Goal: Task Accomplishment & Management: Use online tool/utility

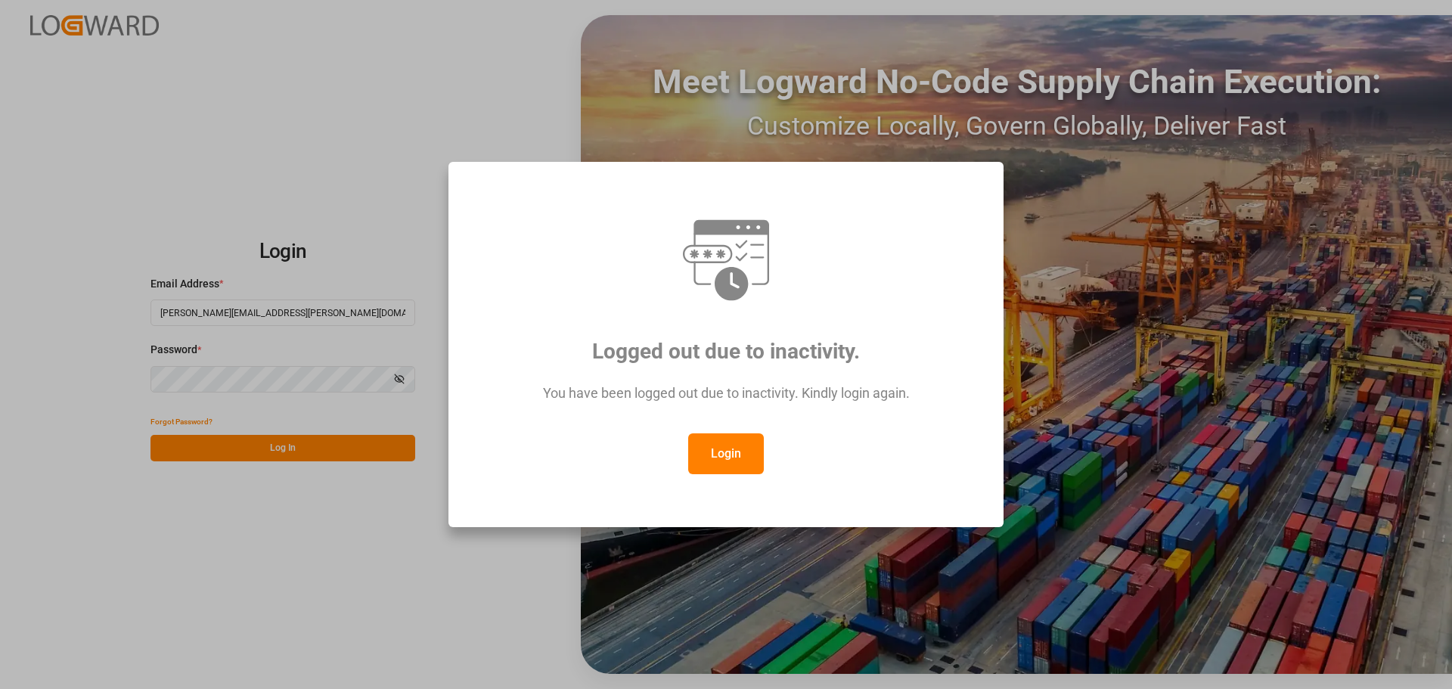
click at [726, 456] on button "Login" at bounding box center [726, 453] width 76 height 41
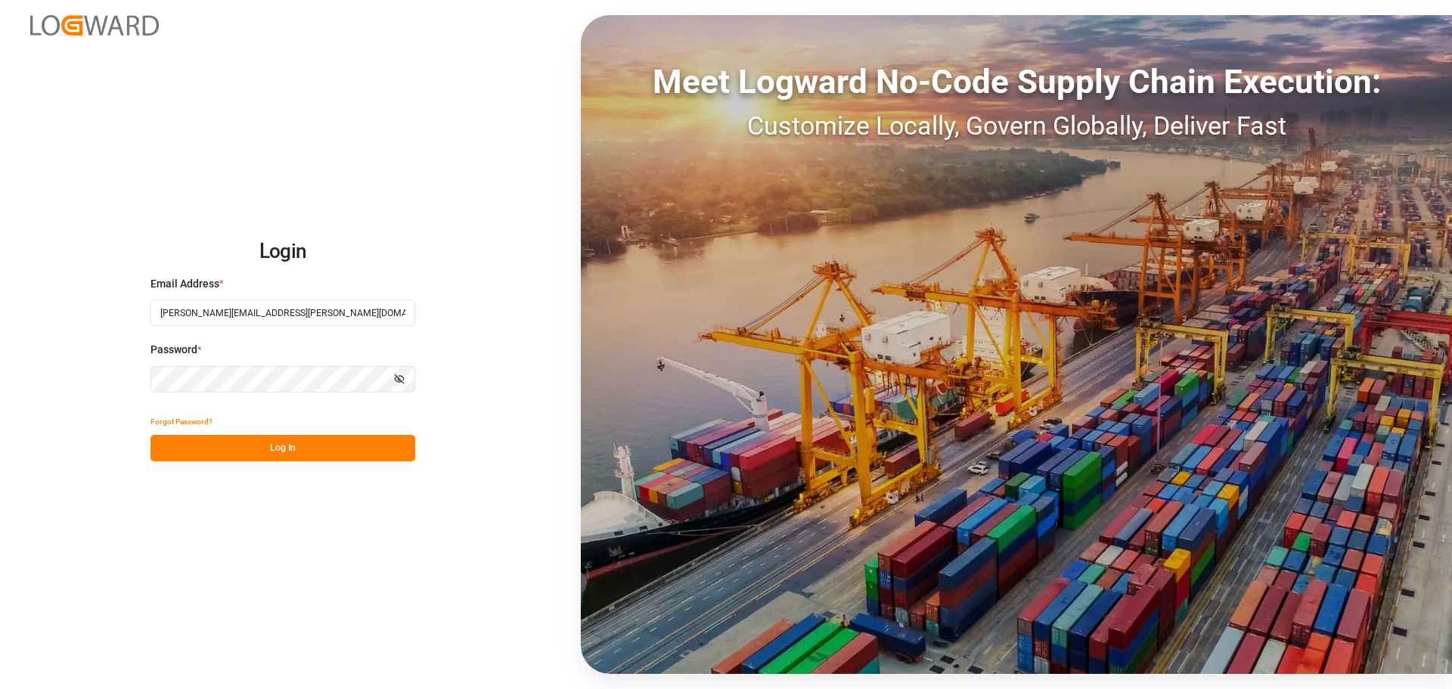
click at [333, 442] on button "Log In" at bounding box center [282, 448] width 265 height 26
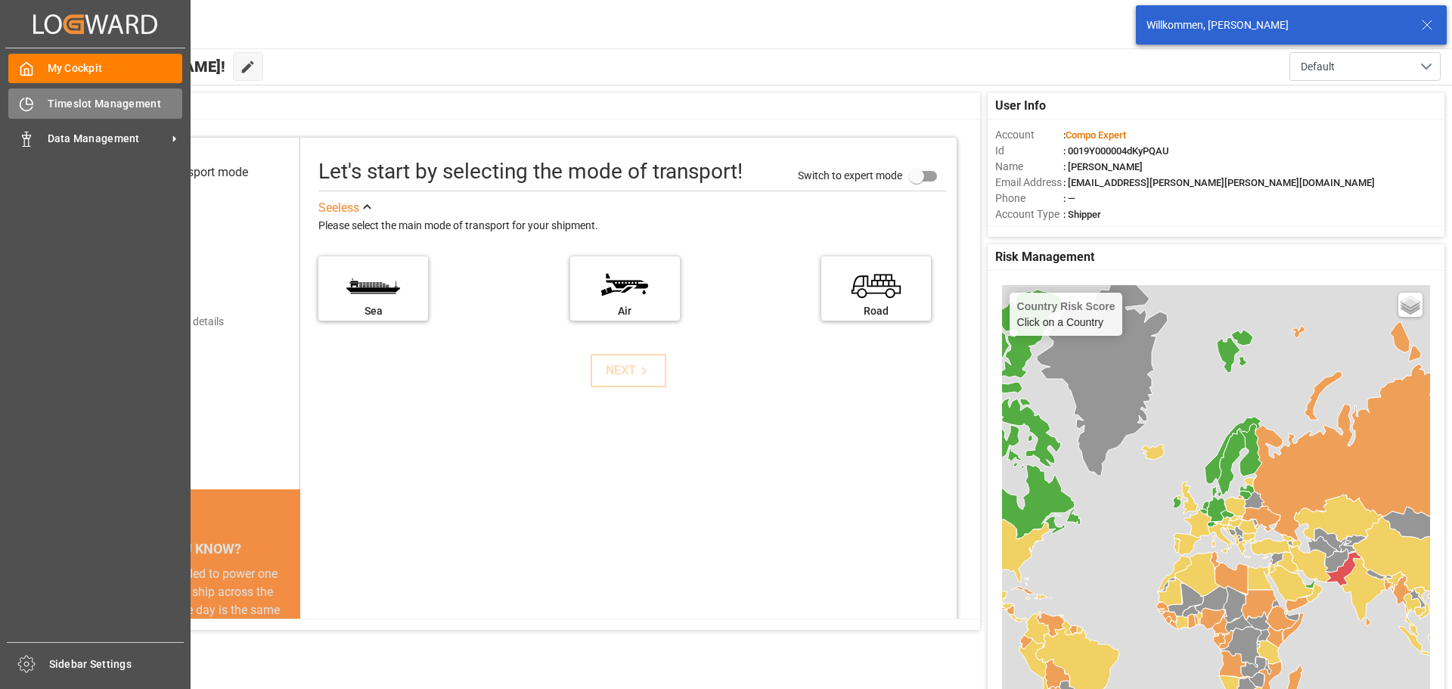
click at [56, 113] on div "Timeslot Management Timeslot Management" at bounding box center [95, 102] width 174 height 29
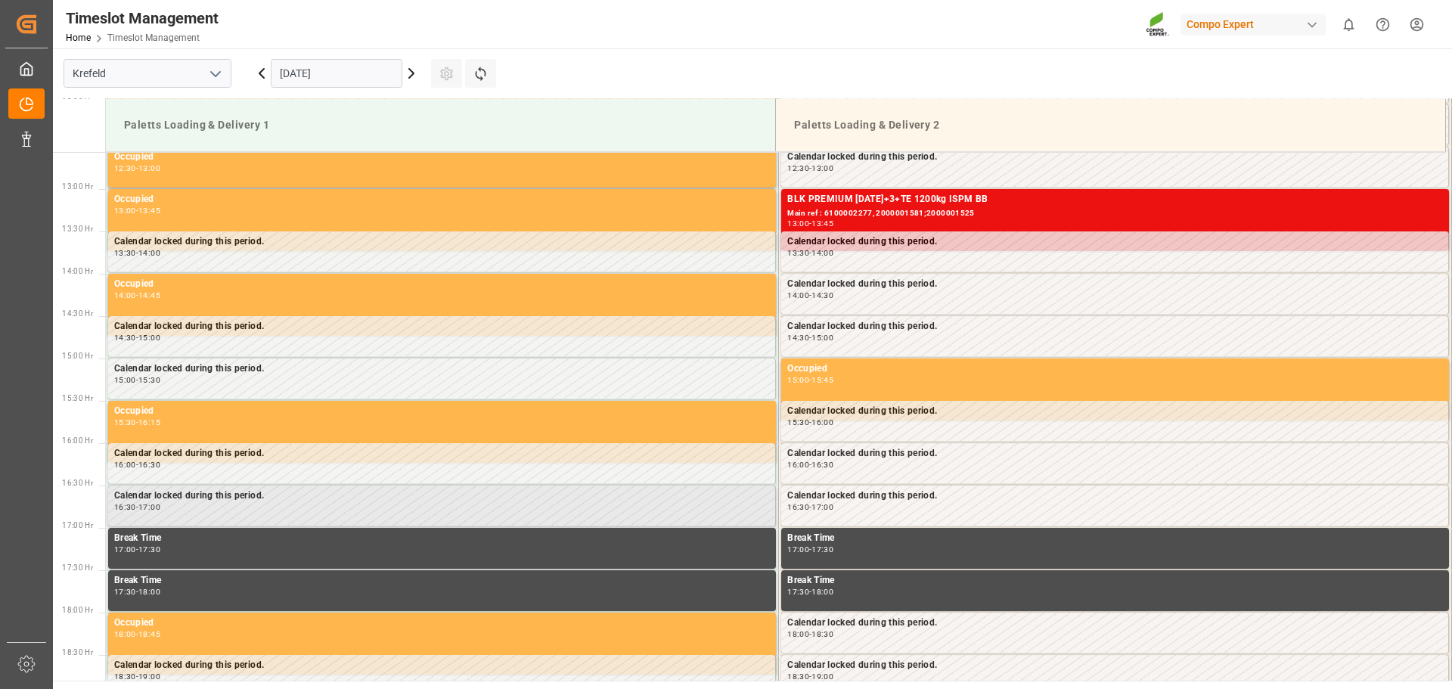
scroll to position [988, 0]
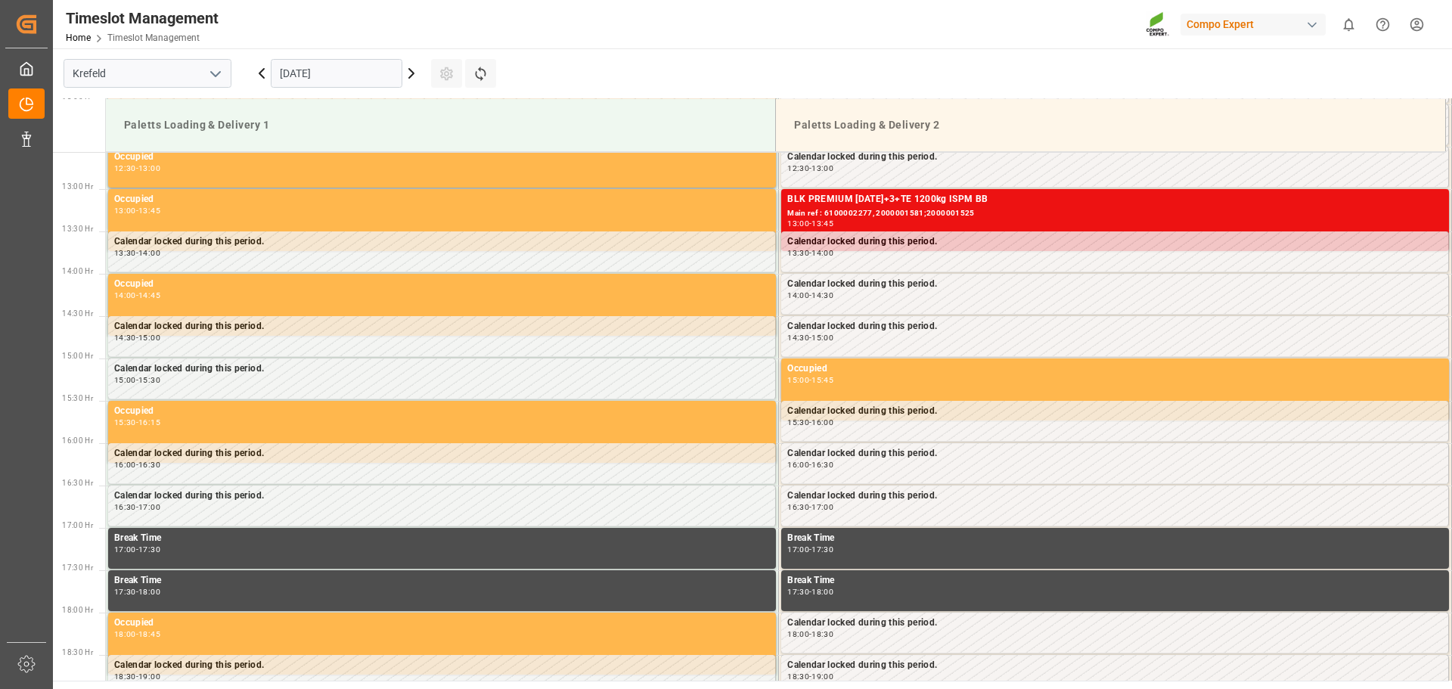
scroll to position [1139, 0]
